Goal: Register for event/course

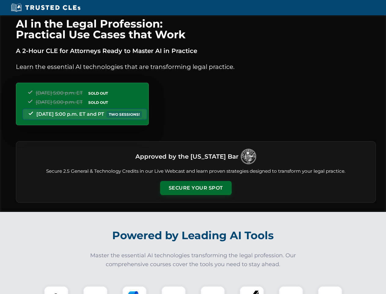
click at [196, 188] on button "Secure Your Spot" at bounding box center [196, 188] width 72 height 14
click at [56, 290] on img at bounding box center [56, 298] width 18 height 18
